Goal: Use online tool/utility: Utilize a website feature to perform a specific function

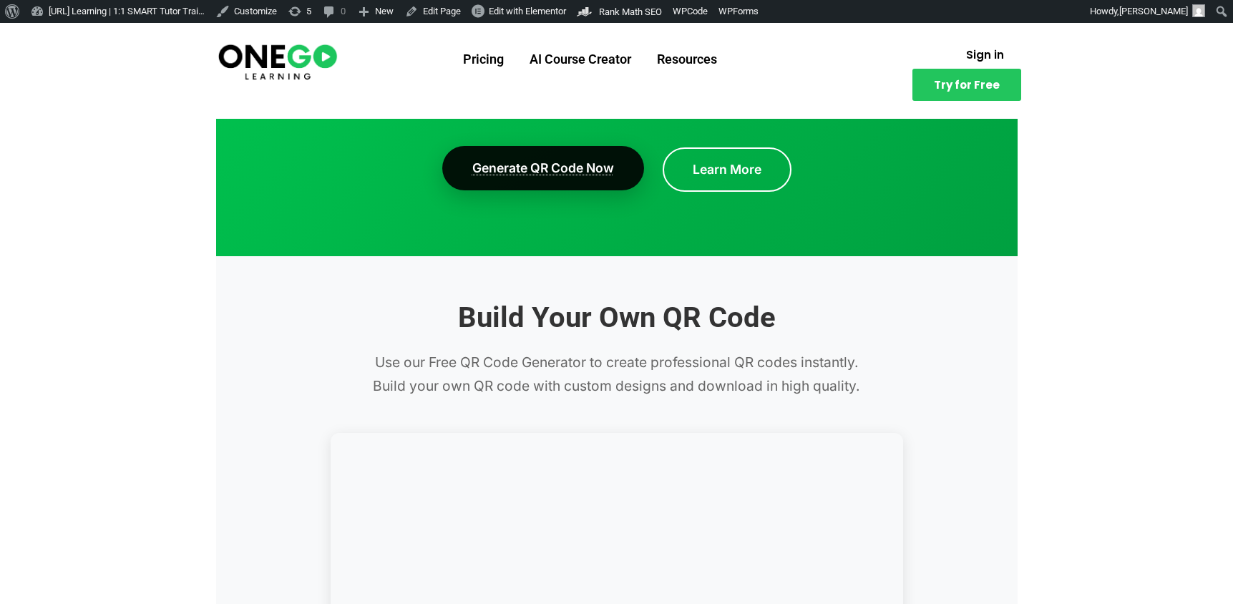
click at [581, 187] on link "Generate QR Code Now" at bounding box center [543, 168] width 202 height 44
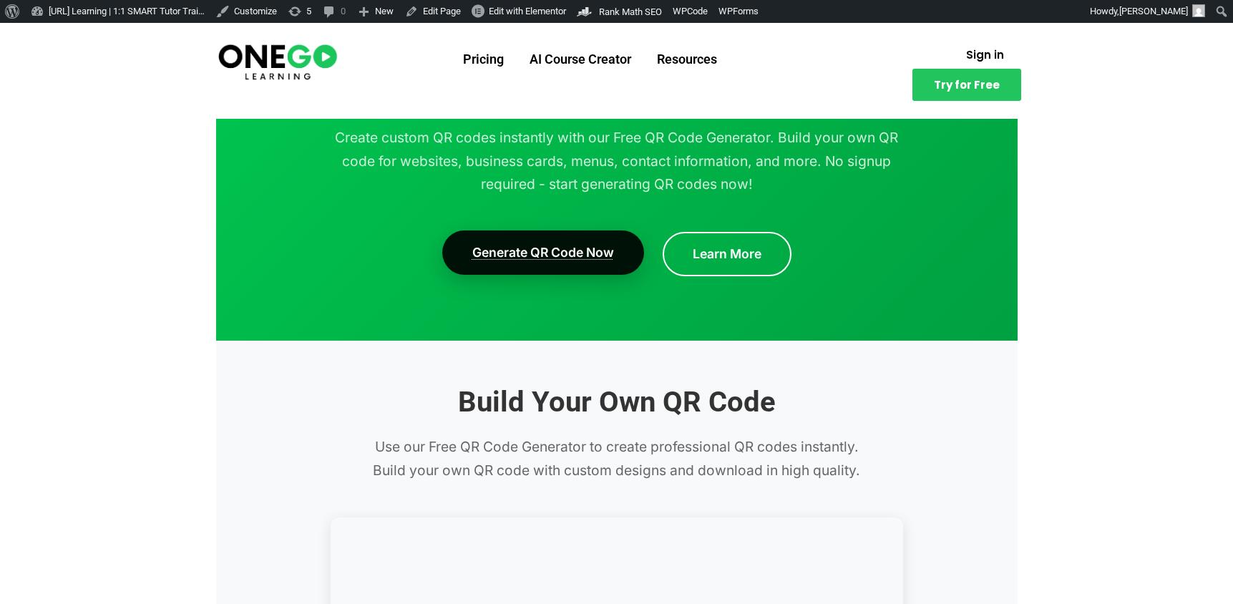
click at [553, 245] on link "Generate QR Code Now" at bounding box center [543, 252] width 202 height 44
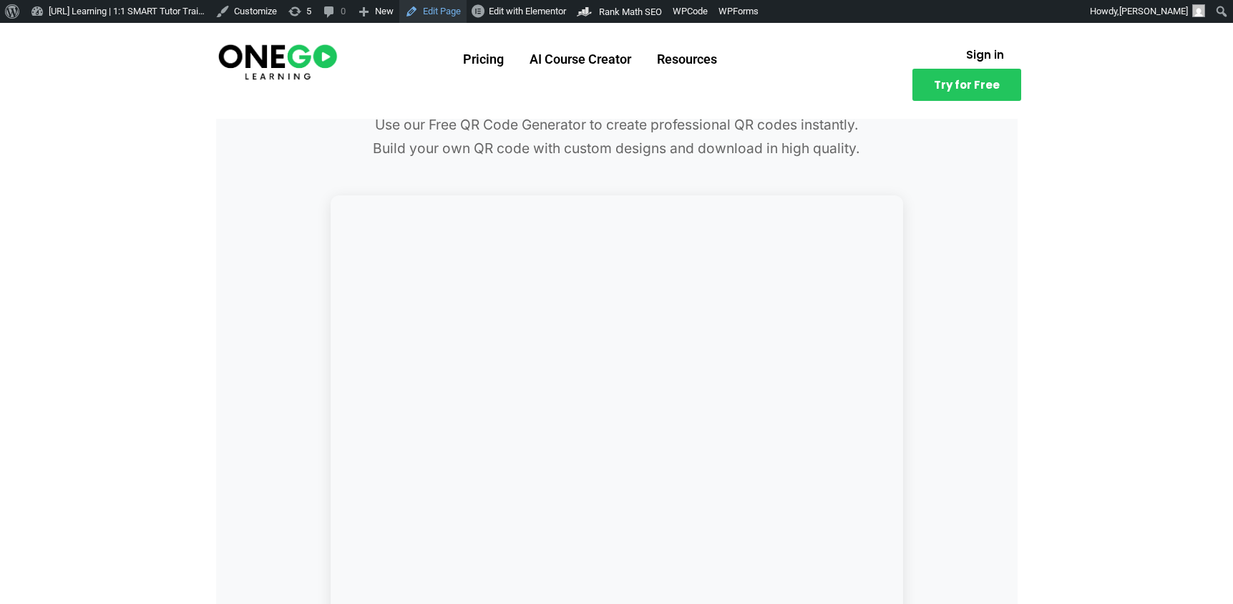
scroll to position [414, 0]
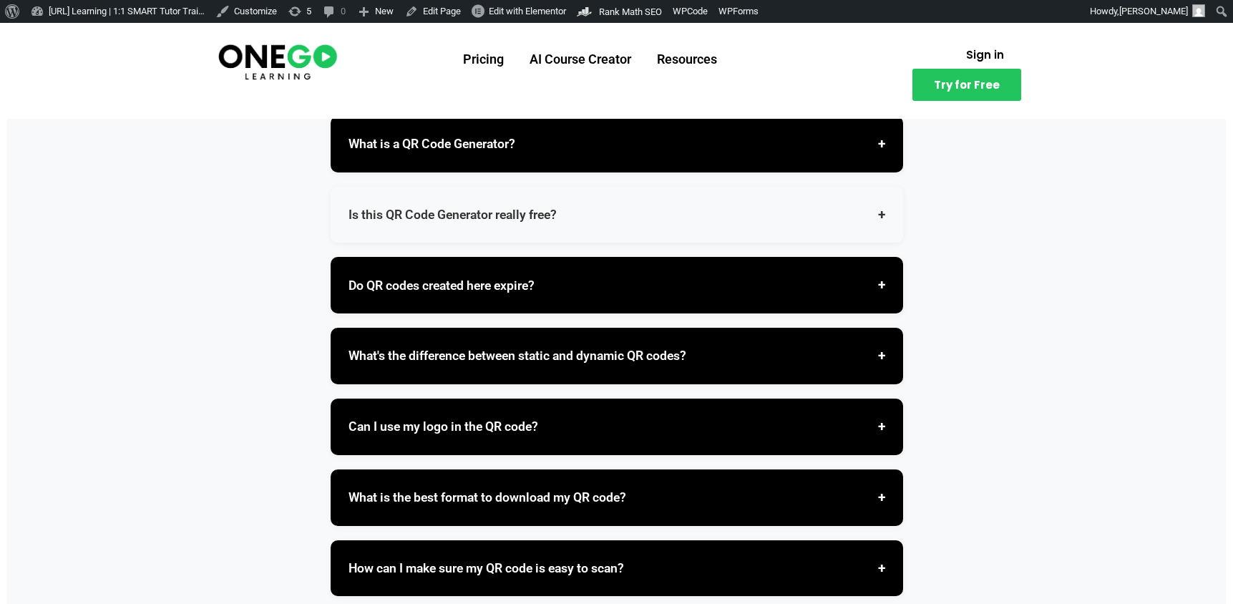
scroll to position [4163, 0]
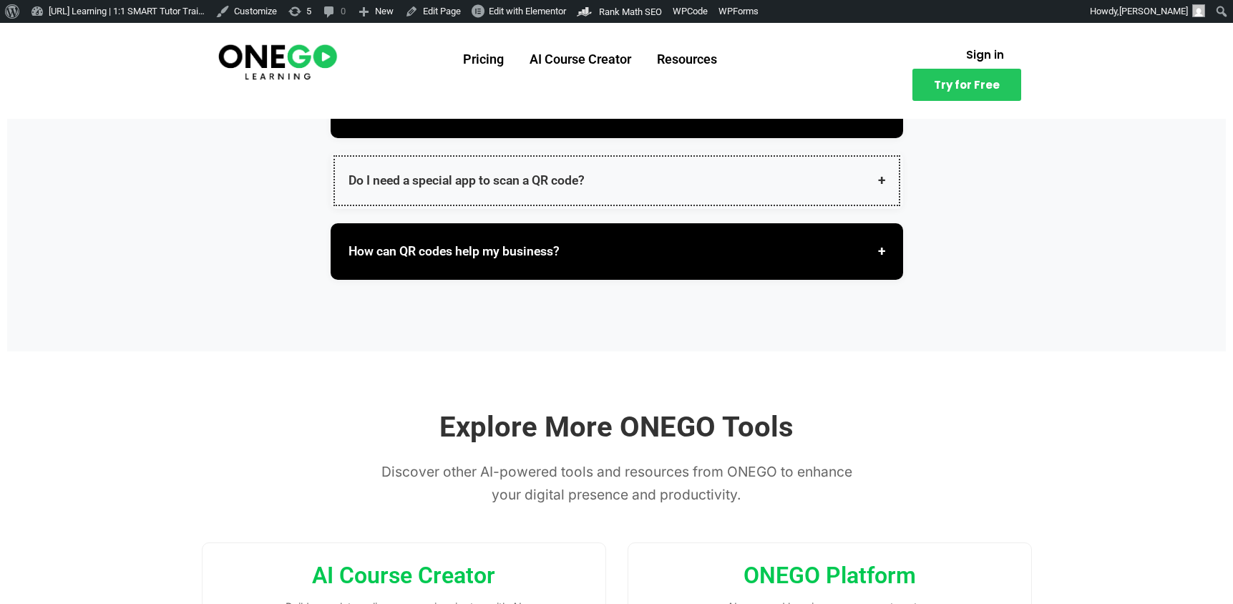
click at [631, 187] on button "Do I need a special app to scan a QR code? +" at bounding box center [617, 180] width 573 height 57
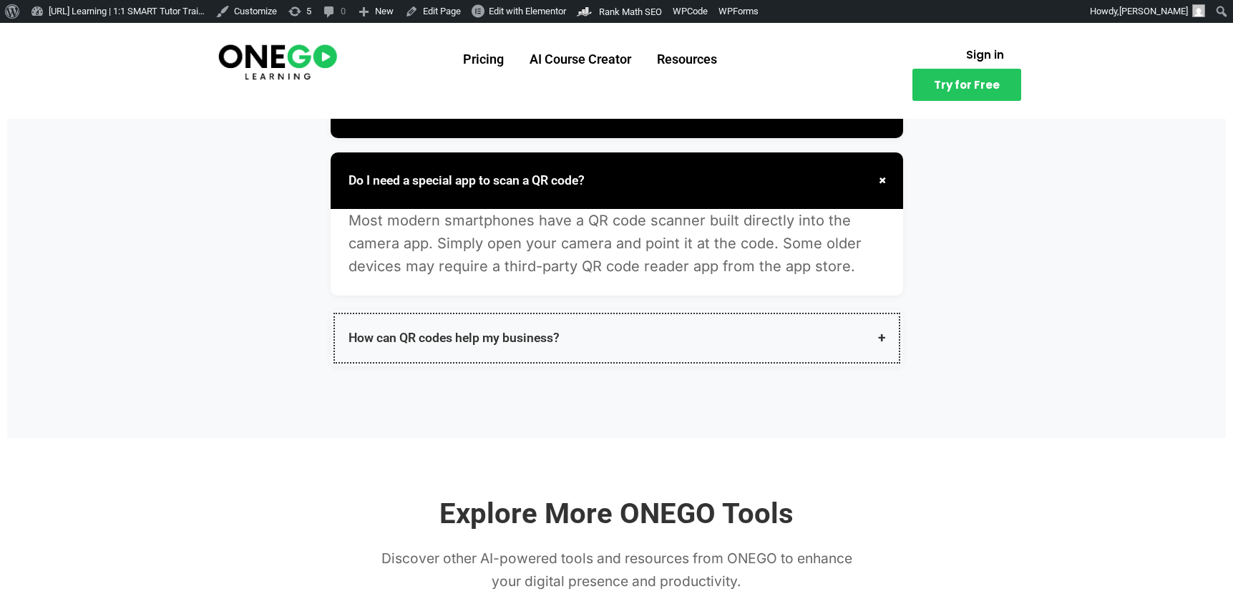
click at [703, 321] on button "How can QR codes help my business? +" at bounding box center [617, 338] width 573 height 57
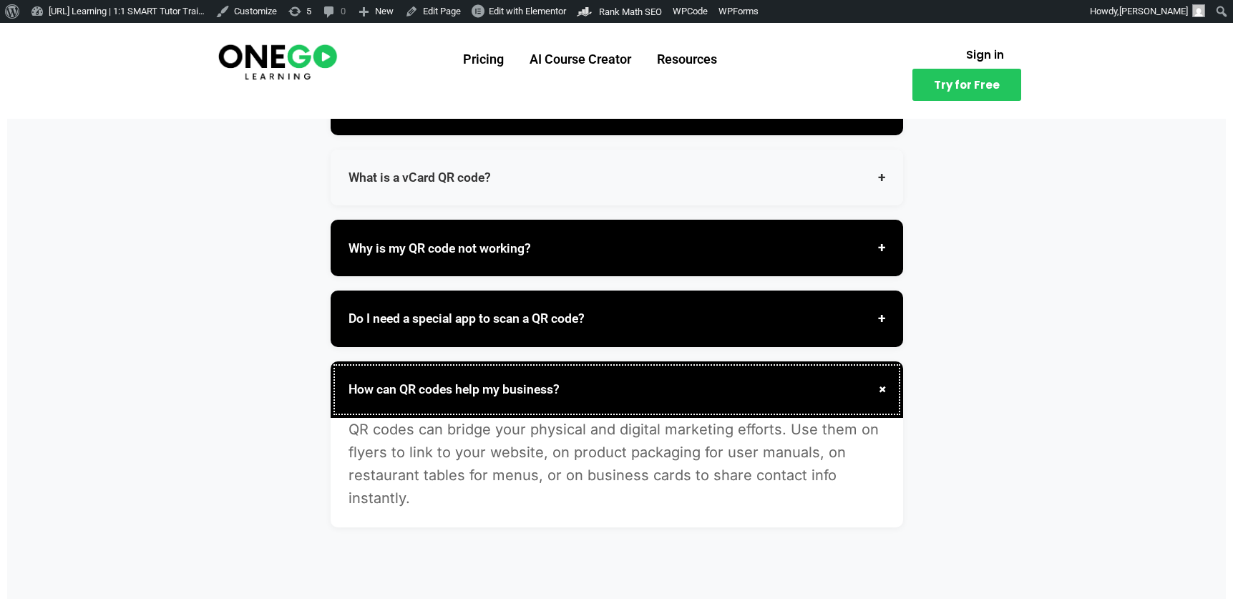
scroll to position [4022, 0]
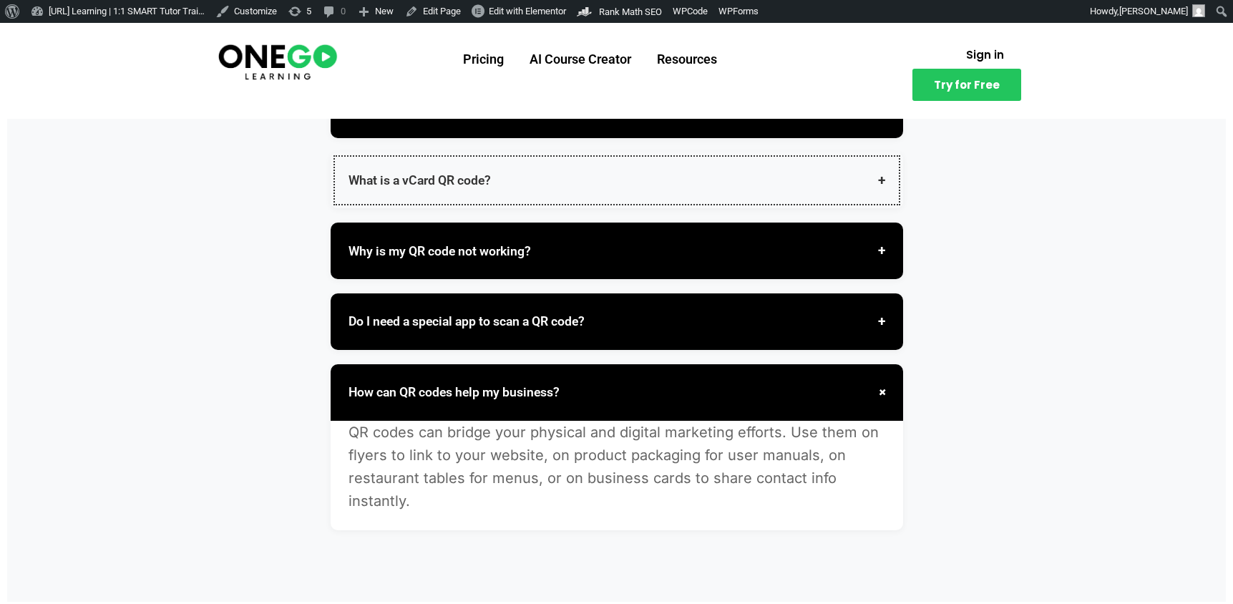
click at [726, 185] on button "What is a vCard QR code? +" at bounding box center [617, 180] width 573 height 57
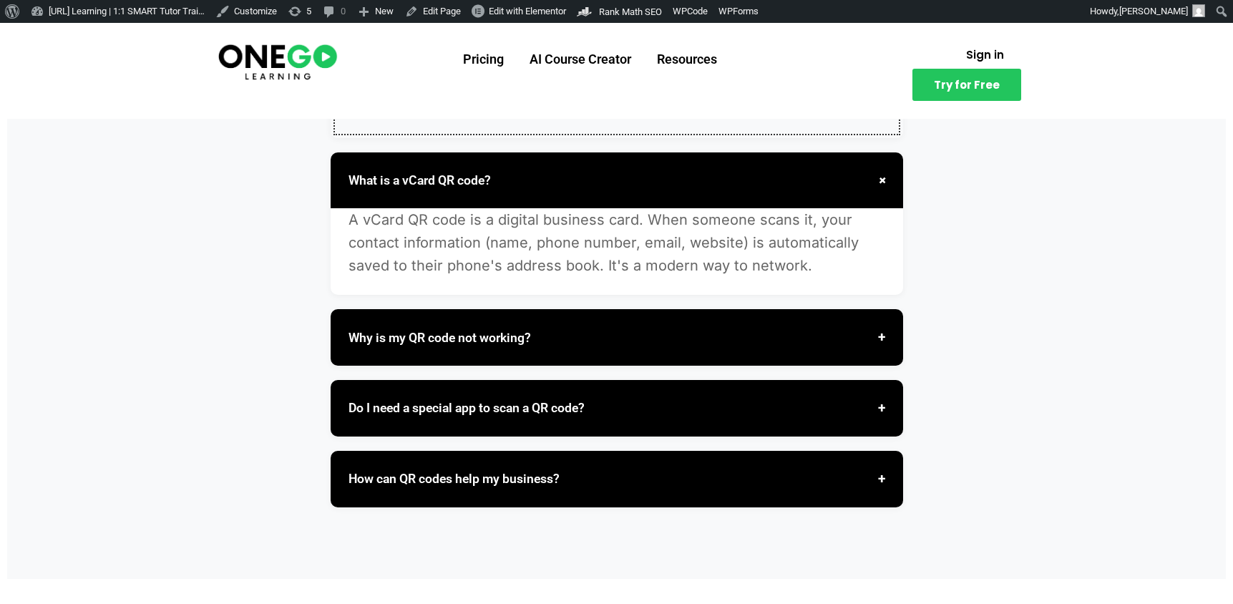
click at [685, 124] on button "Can I edit a QR code after creating it? +" at bounding box center [617, 110] width 573 height 57
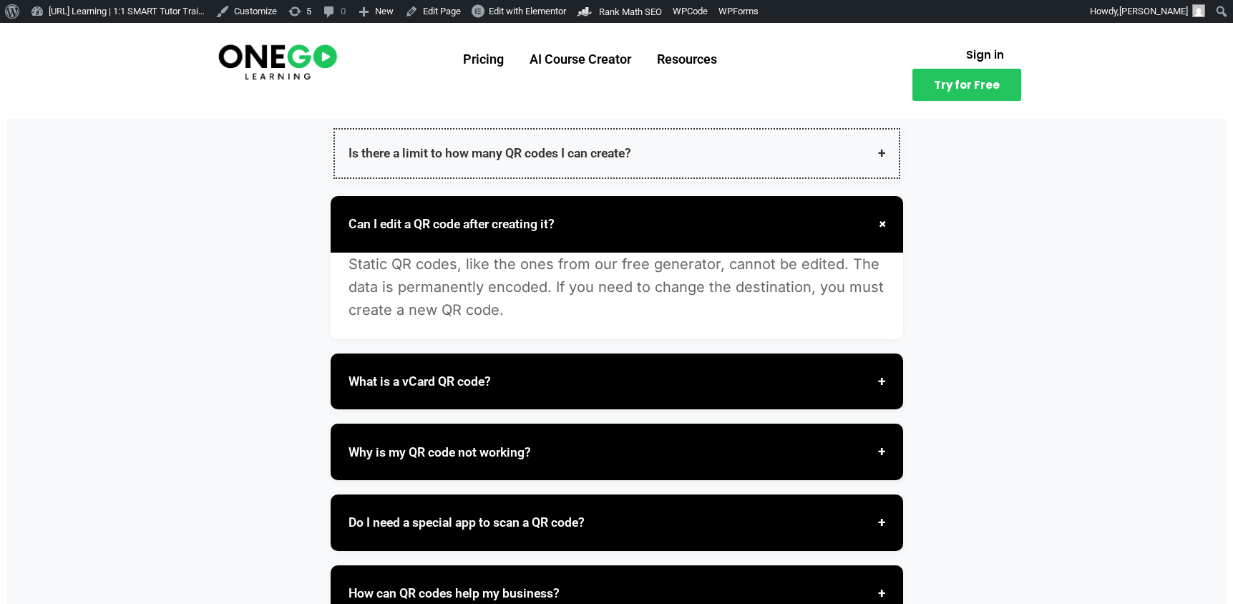
click at [698, 146] on button "Is there a limit to how many QR codes I can create? +" at bounding box center [617, 153] width 573 height 57
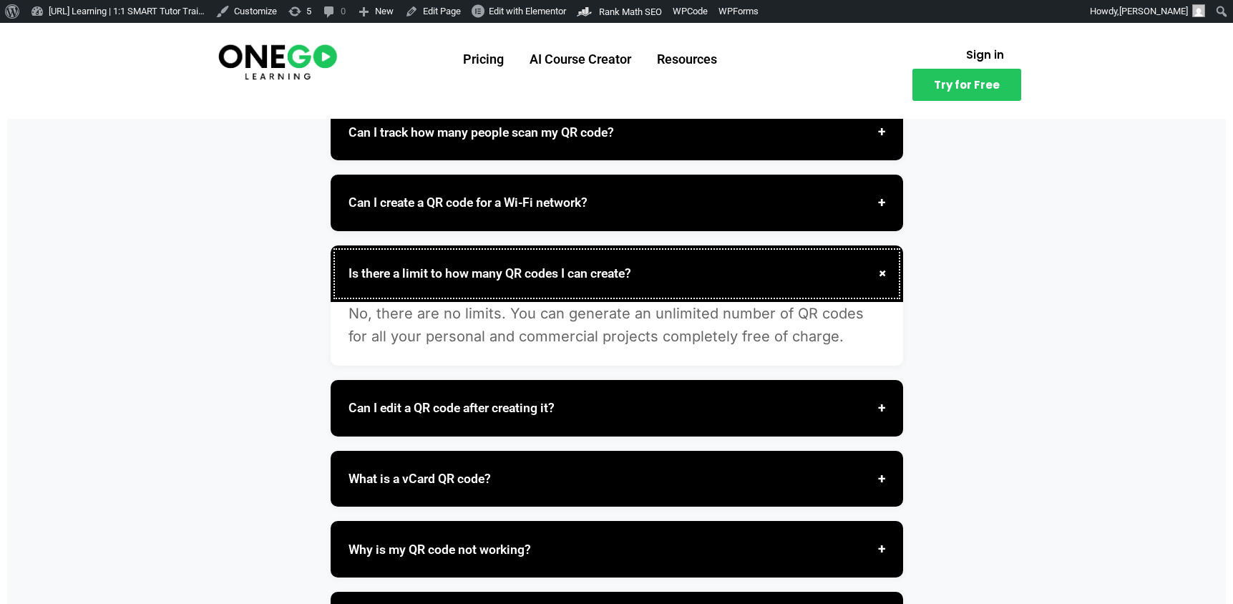
scroll to position [3740, 0]
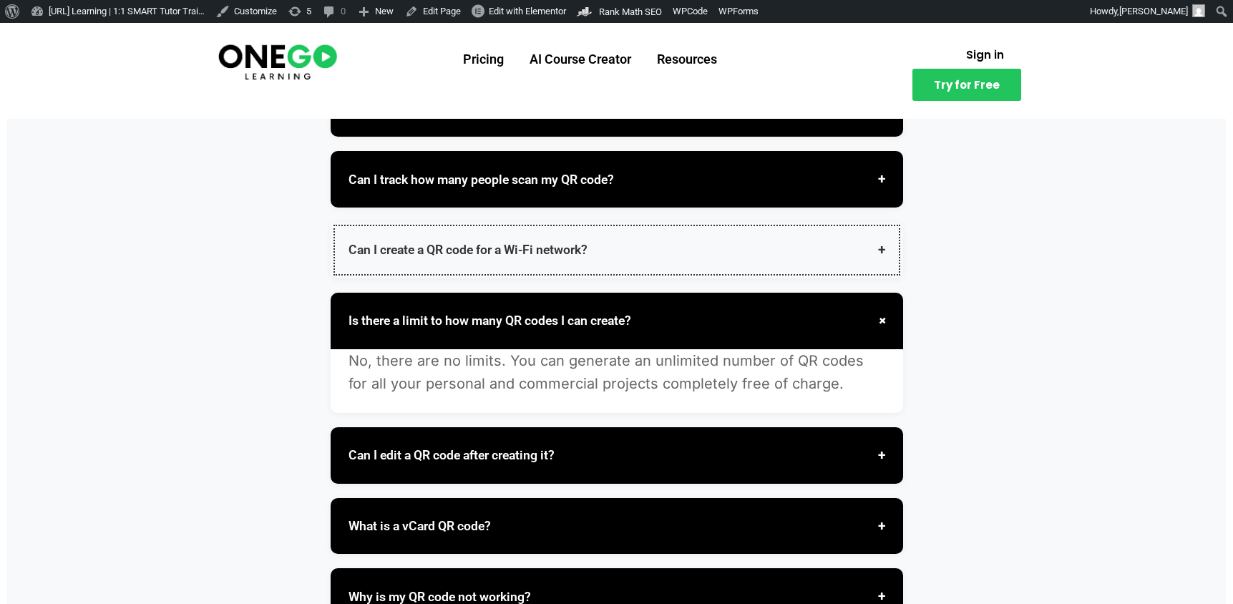
click at [681, 225] on button "Can I create a QR code for a Wi-Fi network? +" at bounding box center [617, 250] width 573 height 57
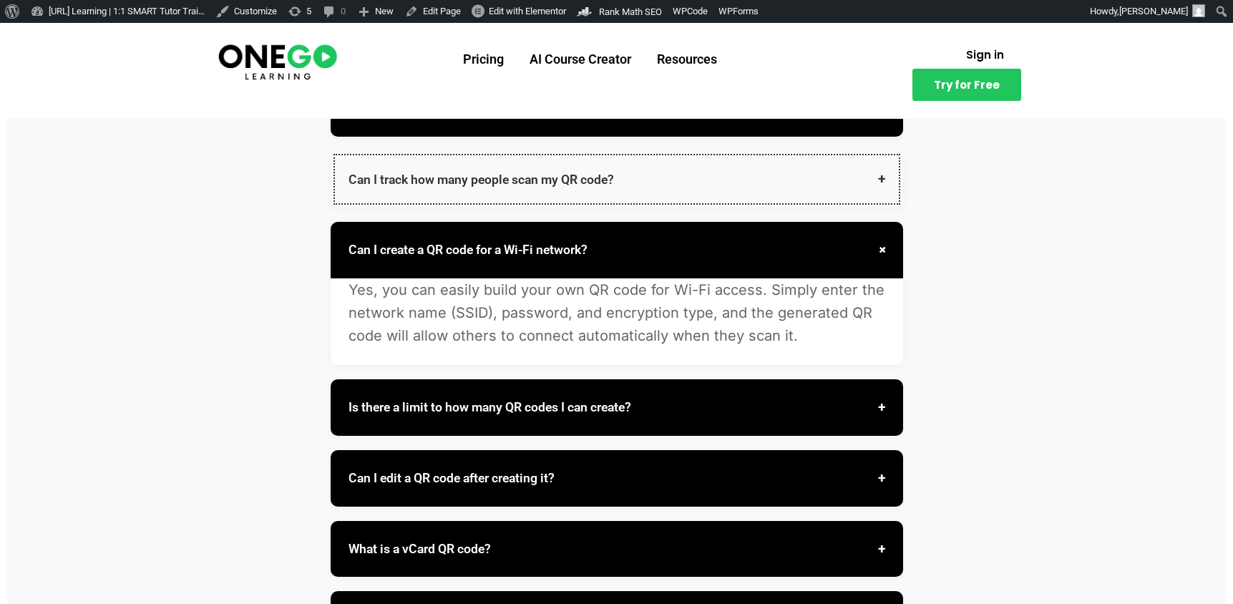
click at [689, 184] on button "Can I track how many people scan my QR code? +" at bounding box center [617, 179] width 573 height 57
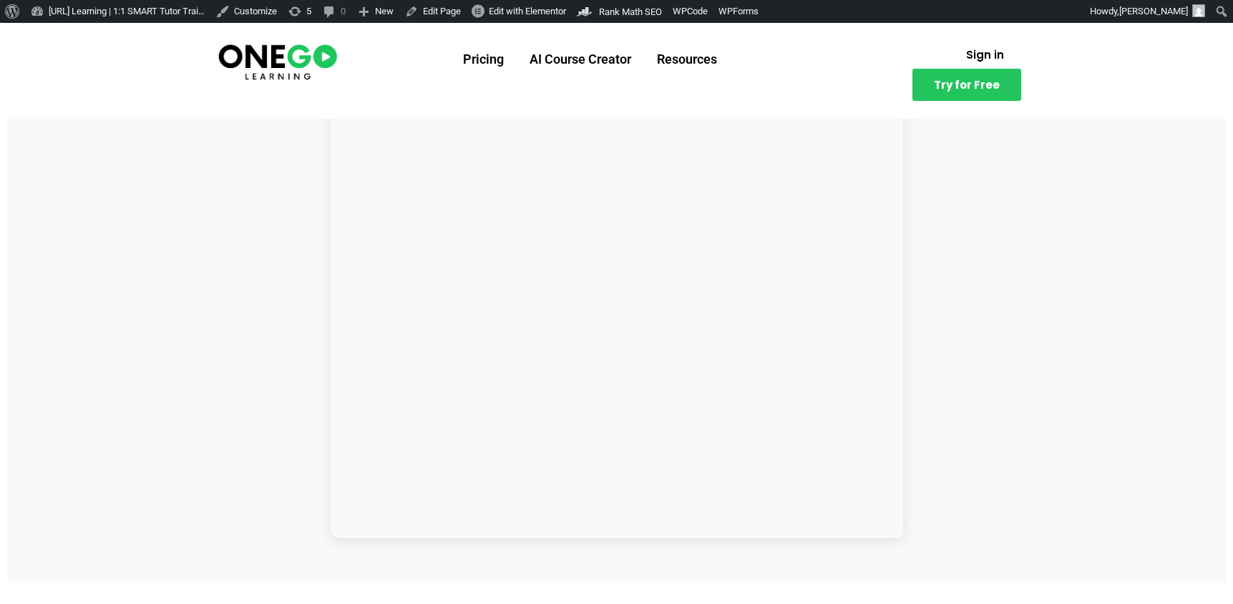
scroll to position [742, 0]
drag, startPoint x: 974, startPoint y: 204, endPoint x: 948, endPoint y: 210, distance: 26.6
click at [973, 203] on div "Build Your Own QR Code Use our Free QR Code Generator to create professional QR…" at bounding box center [617, 136] width 859 height 798
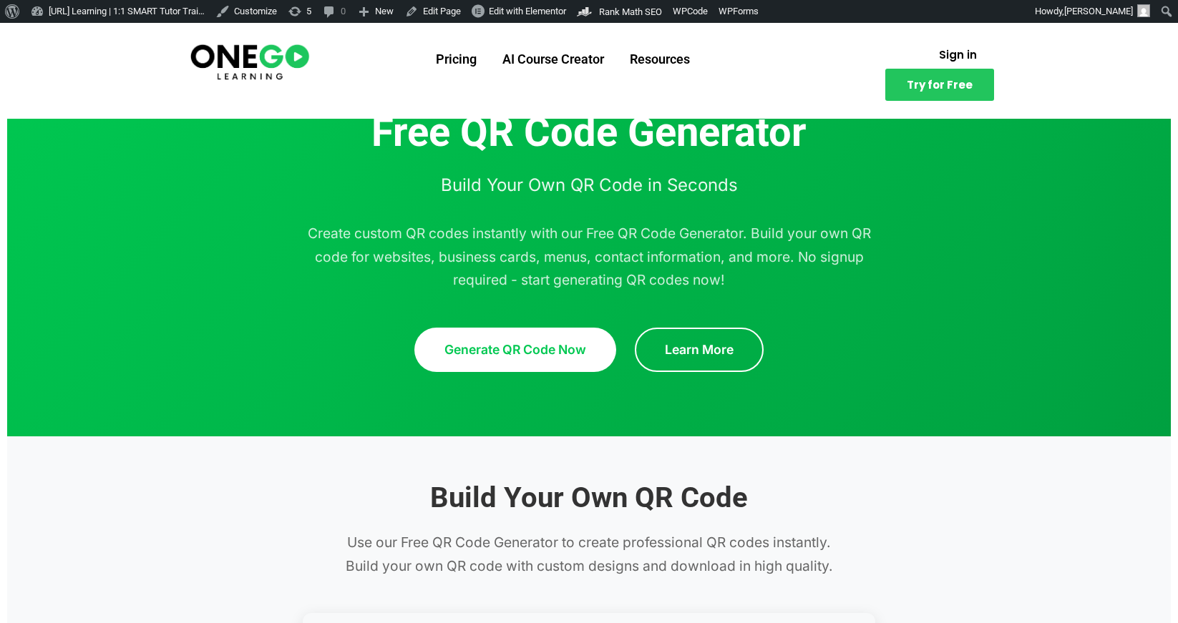
click at [249, 65] on img at bounding box center [249, 61] width 123 height 41
